Goal: Transaction & Acquisition: Purchase product/service

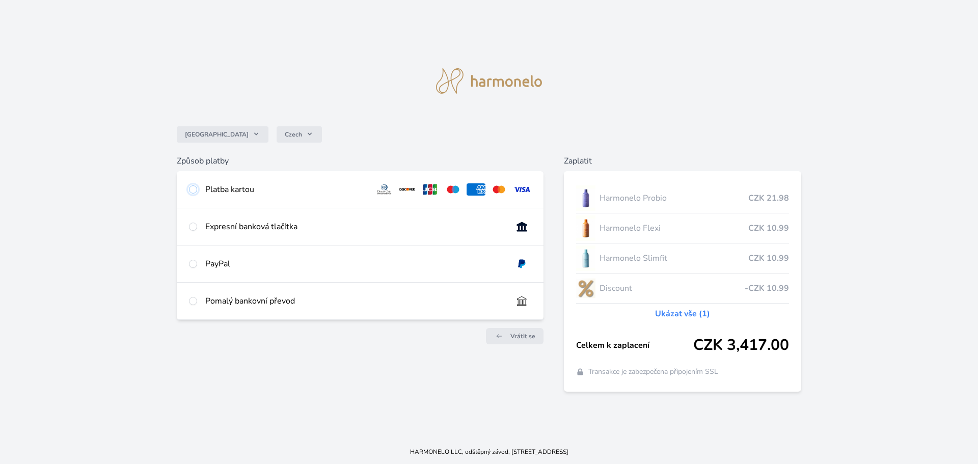
click at [193, 189] on input "radio" at bounding box center [193, 189] width 8 height 8
radio input "true"
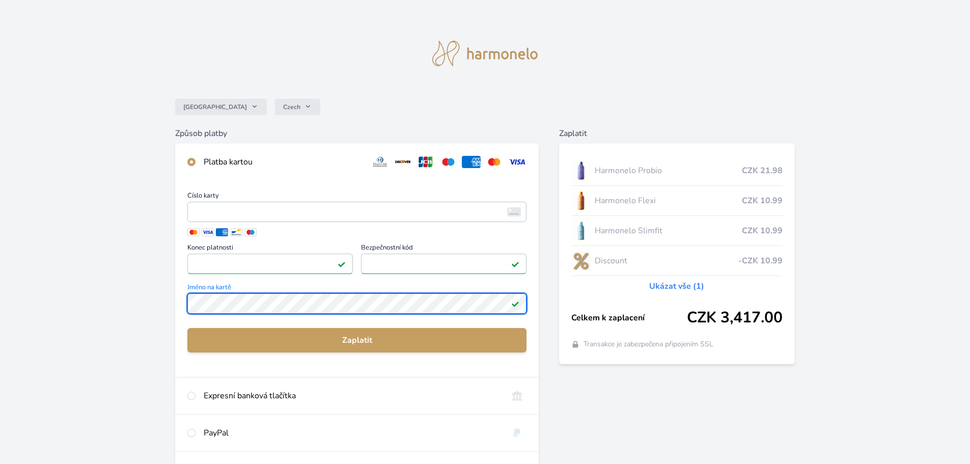
click at [161, 304] on div "Česko Czech Způsob platby Platba kartou Číslo karty <p>Your browser does not su…" at bounding box center [485, 271] width 970 height 542
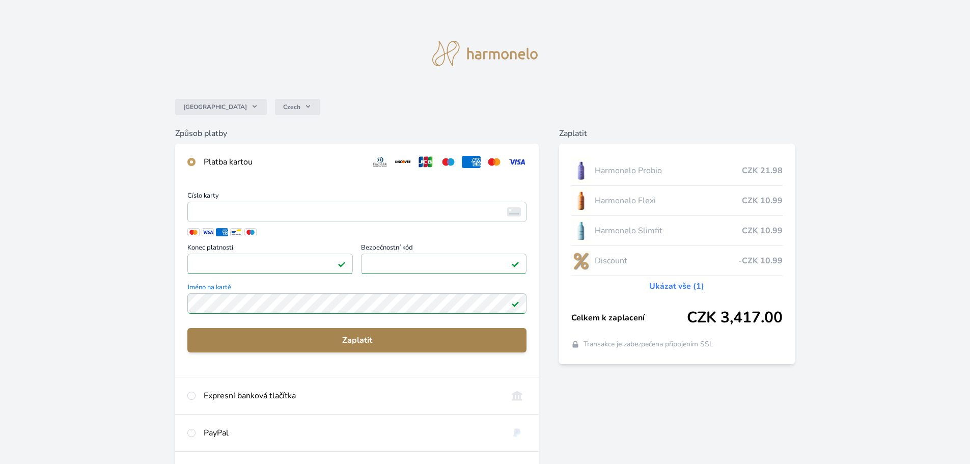
click at [331, 338] on span "Zaplatit" at bounding box center [357, 340] width 323 height 12
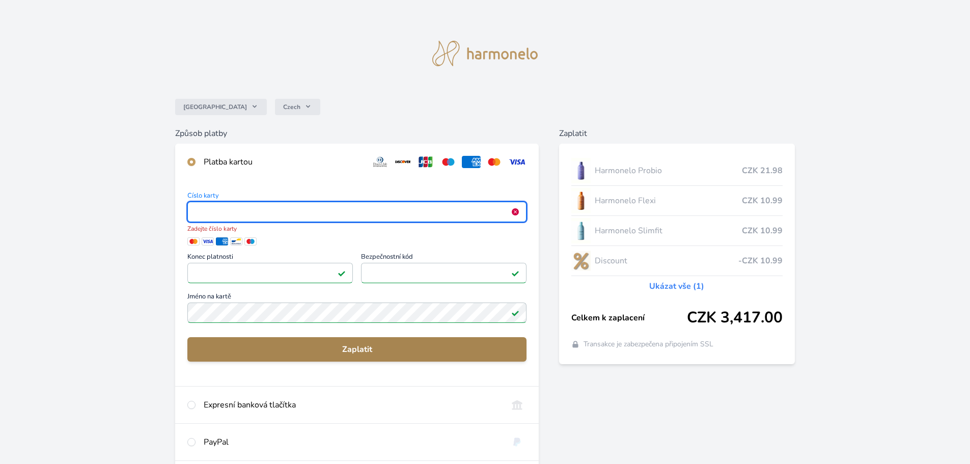
click at [320, 348] on button "Zaplatit" at bounding box center [356, 349] width 339 height 24
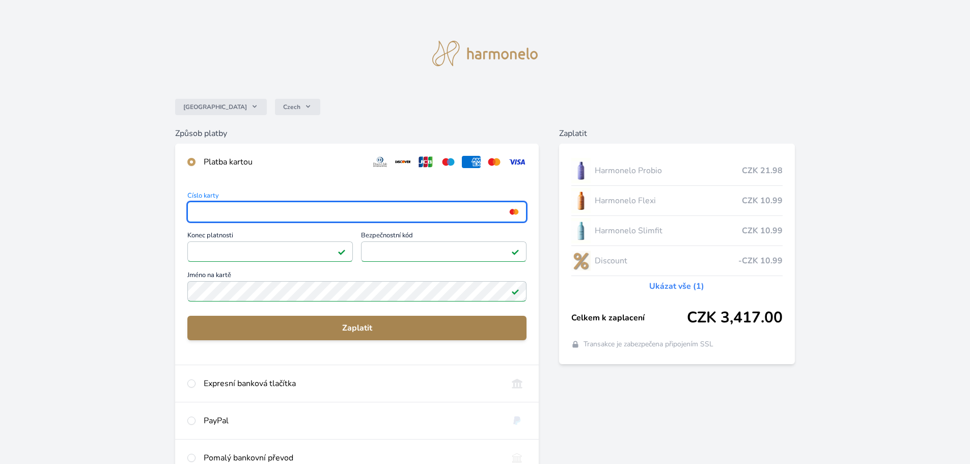
click at [356, 324] on span "Zaplatit" at bounding box center [357, 328] width 323 height 12
